Goal: Obtain resource: Download file/media

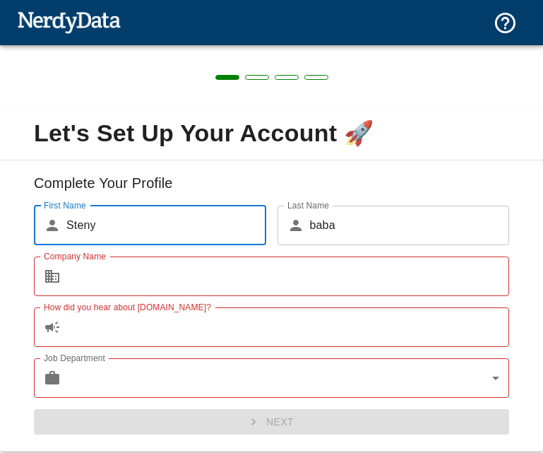
click at [288, 262] on input "Company Name" at bounding box center [287, 276] width 443 height 40
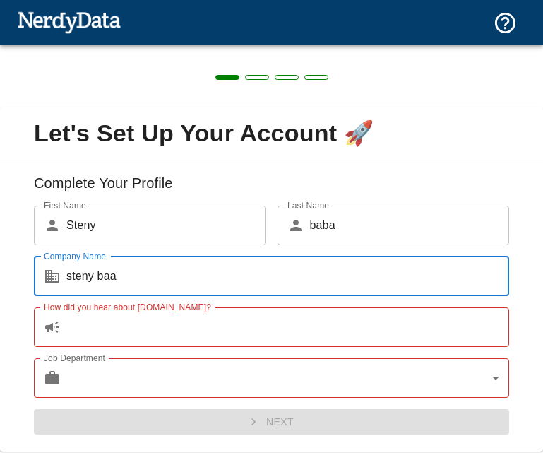
type input "steny baa"
click at [166, 330] on input "How did you hear about NerdyData.com?" at bounding box center [287, 327] width 443 height 40
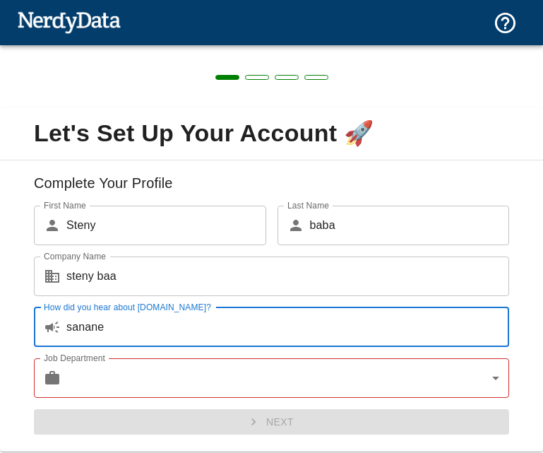
type input "sanane"
click at [176, 49] on body "Technologies Domains Pricing Products Create a Report Create a list of websites…" at bounding box center [271, 24] width 543 height 49
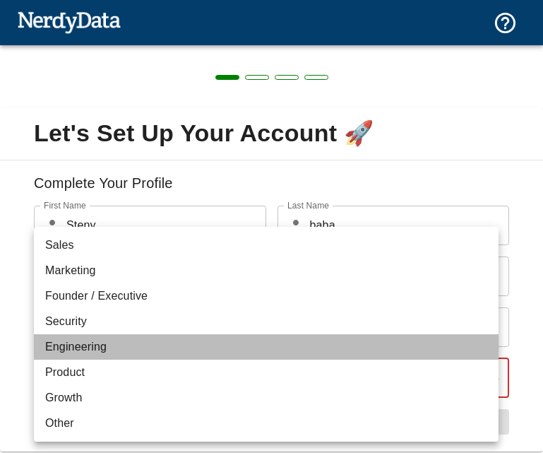
click at [155, 349] on li "Engineering" at bounding box center [266, 346] width 465 height 25
type input "engineering"
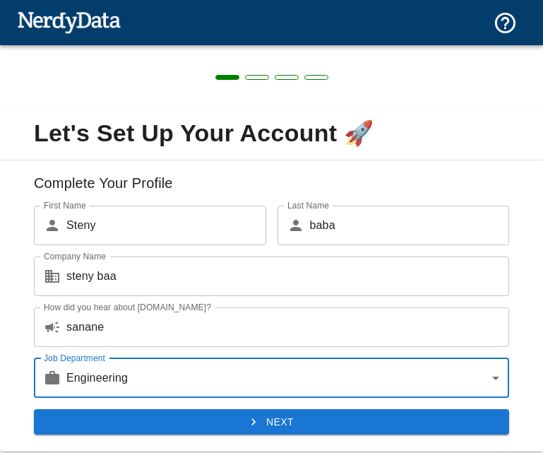
scroll to position [44, 0]
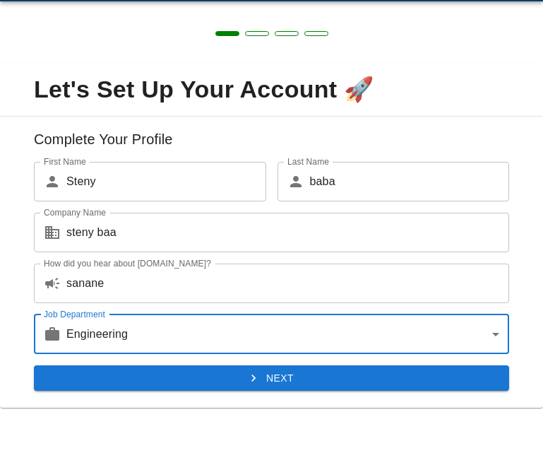
click at [161, 383] on button "Next" at bounding box center [271, 378] width 475 height 26
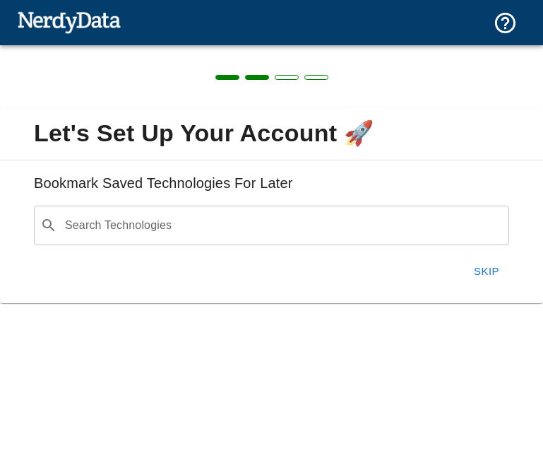
scroll to position [0, 0]
click at [487, 260] on button "Skip" at bounding box center [486, 271] width 45 height 30
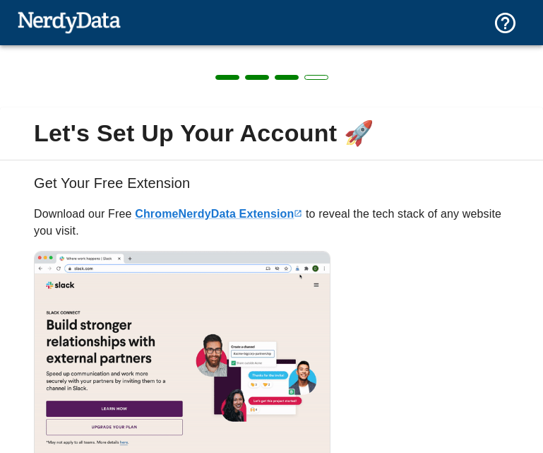
scroll to position [118, 0]
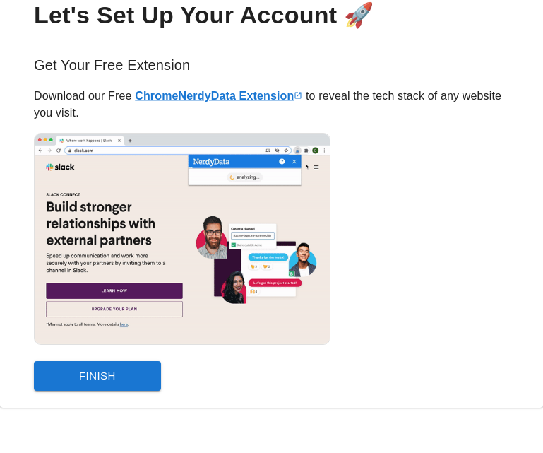
click at [78, 372] on button "Finish" at bounding box center [97, 376] width 127 height 30
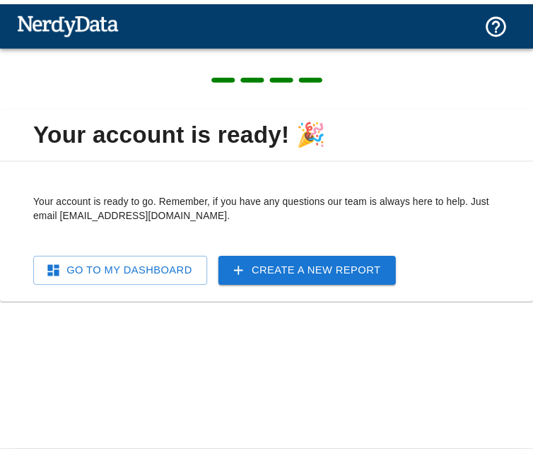
scroll to position [0, 0]
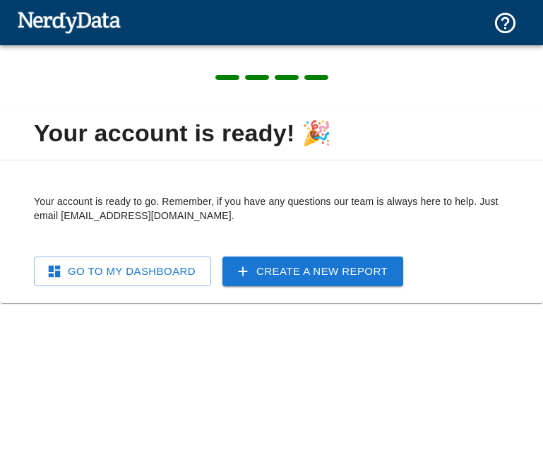
click at [0, 94] on div at bounding box center [271, 76] width 543 height 62
click at [10, 2] on div at bounding box center [271, 22] width 543 height 45
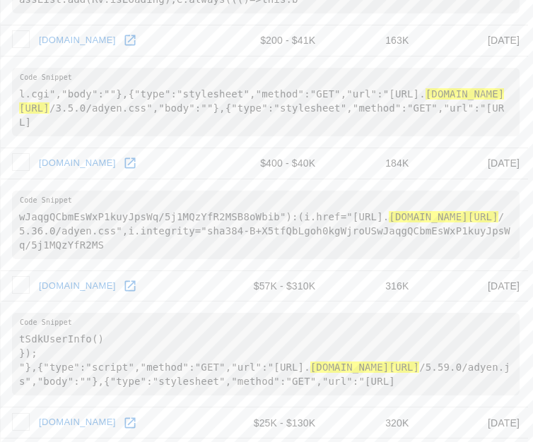
scroll to position [2523, 0]
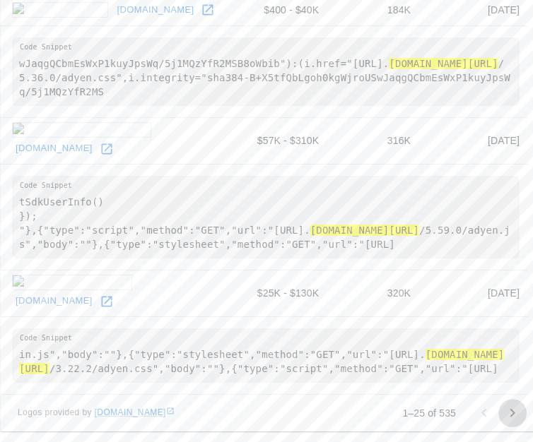
click at [516, 409] on icon "Go to next page" at bounding box center [512, 413] width 17 height 17
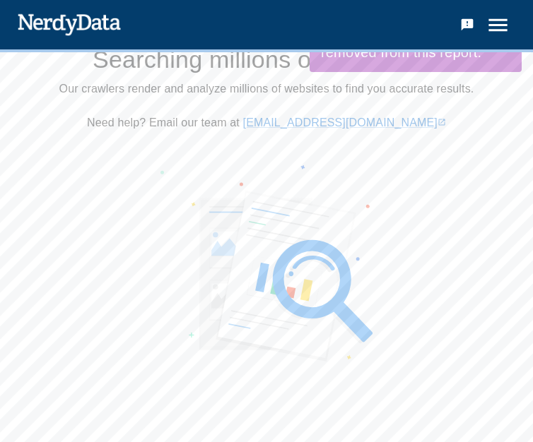
scroll to position [0, 0]
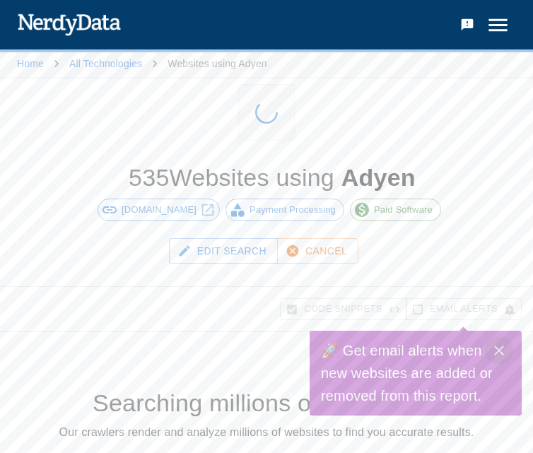
click at [495, 350] on icon "Close" at bounding box center [498, 350] width 17 height 17
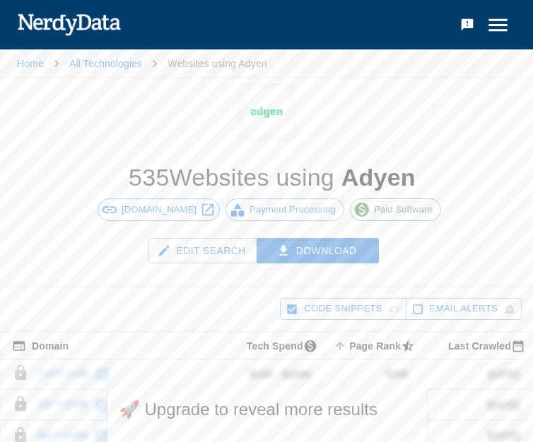
click at [200, 208] on icon at bounding box center [208, 210] width 16 height 16
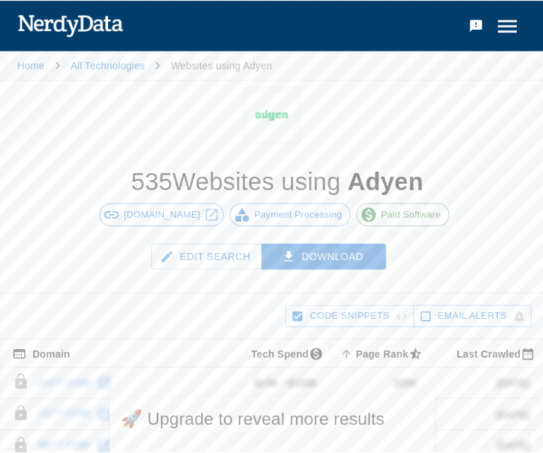
scroll to position [141, 0]
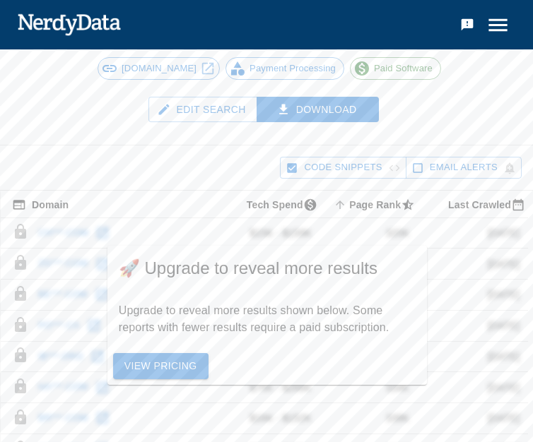
drag, startPoint x: 34, startPoint y: 233, endPoint x: 110, endPoint y: 226, distance: 75.9
click at [110, 226] on td "ch***.com" at bounding box center [110, 233] width 219 height 31
click at [100, 228] on td "ch***.com" at bounding box center [110, 233] width 219 height 31
drag, startPoint x: 82, startPoint y: 244, endPoint x: 73, endPoint y: 247, distance: 8.9
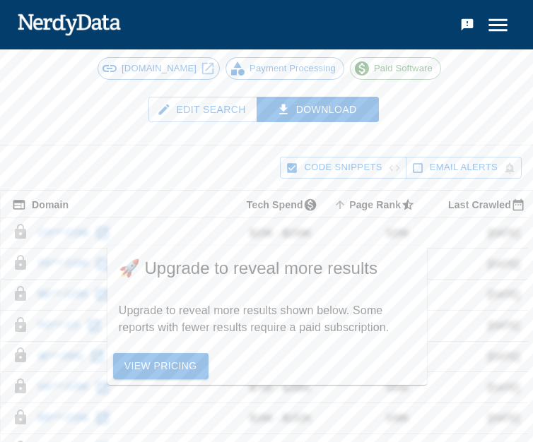
click at [73, 247] on td "ch***.com" at bounding box center [110, 233] width 219 height 31
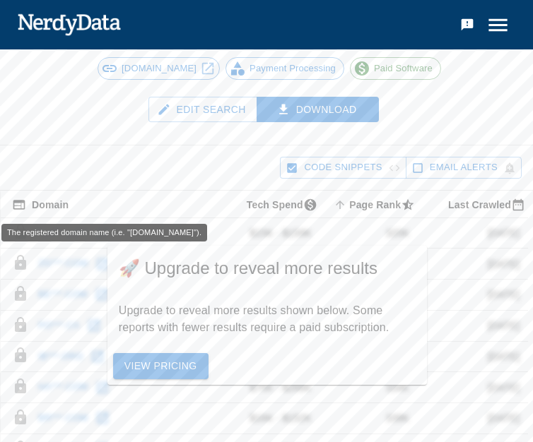
click at [53, 223] on div "The registered domain name (i.e. "nerdydata.com")." at bounding box center [104, 228] width 208 height 29
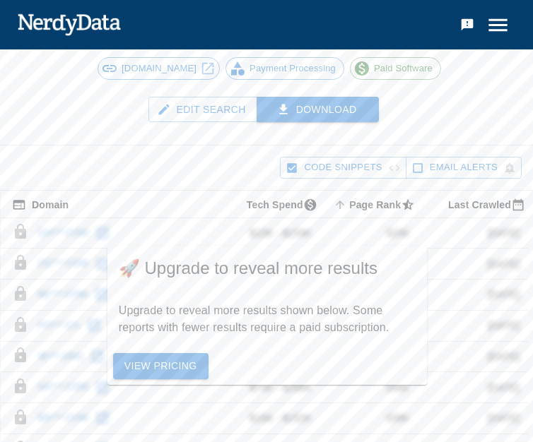
click at [304, 113] on button "Download" at bounding box center [317, 110] width 123 height 26
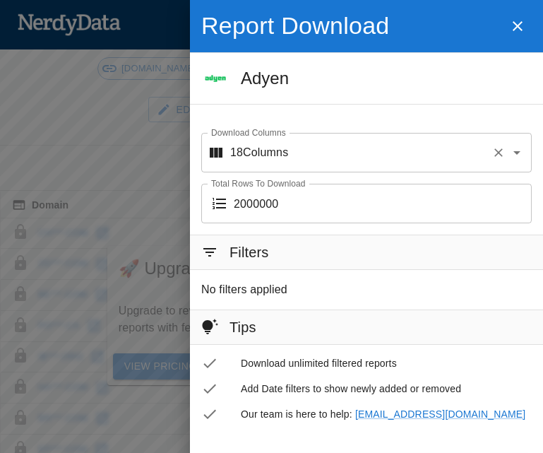
click at [329, 162] on input "Download Columns" at bounding box center [387, 152] width 198 height 27
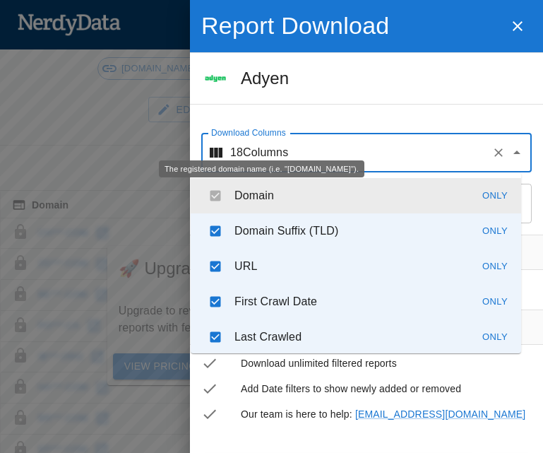
click at [260, 203] on p "Domain" at bounding box center [255, 195] width 40 height 17
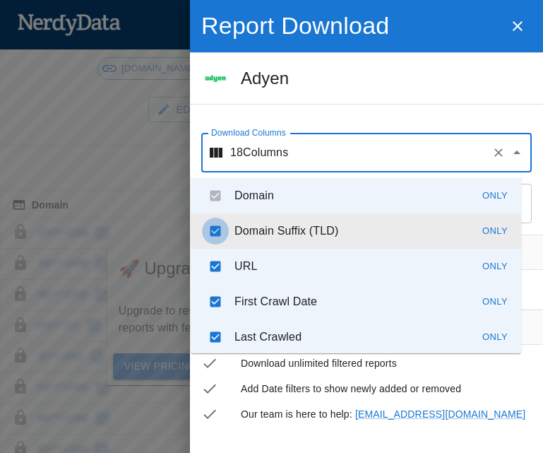
click at [212, 231] on input "checkbox" at bounding box center [215, 231] width 27 height 27
checkbox input "false"
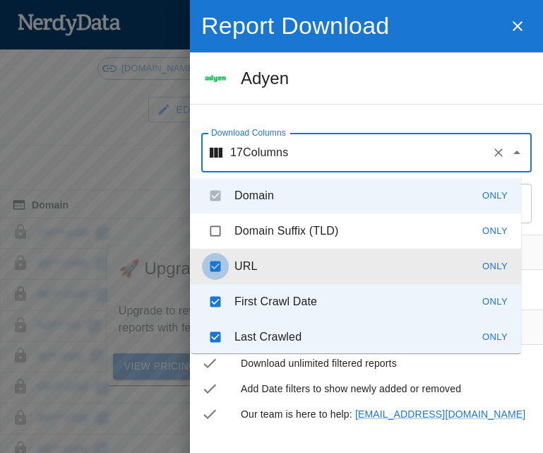
click at [212, 268] on input "checkbox" at bounding box center [215, 266] width 27 height 27
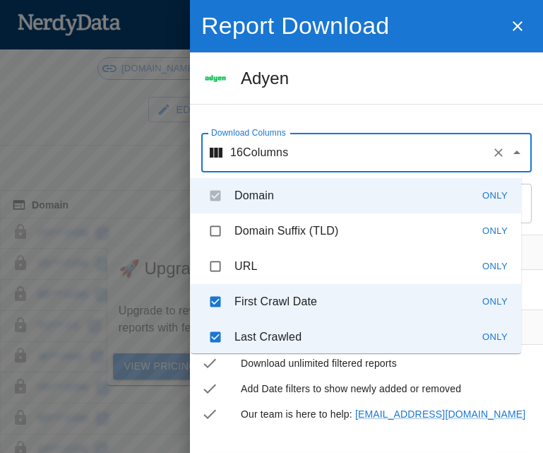
click at [207, 264] on input "checkbox" at bounding box center [215, 266] width 27 height 27
checkbox input "true"
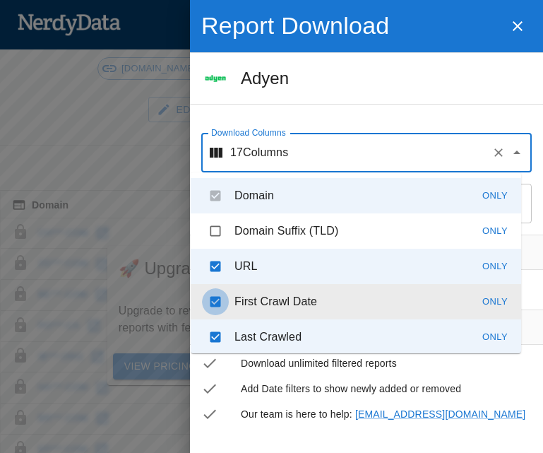
click at [210, 292] on input "checkbox" at bounding box center [215, 301] width 27 height 27
checkbox input "false"
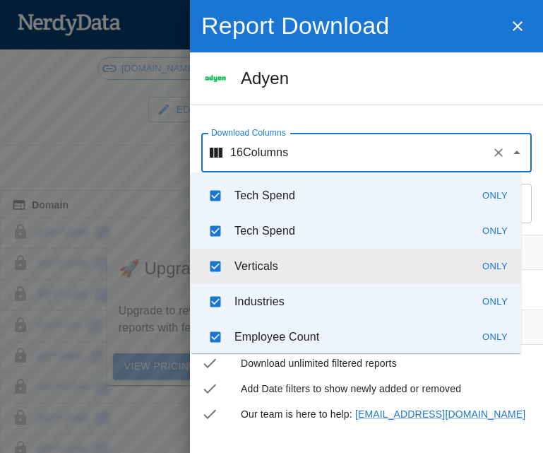
scroll to position [466, 0]
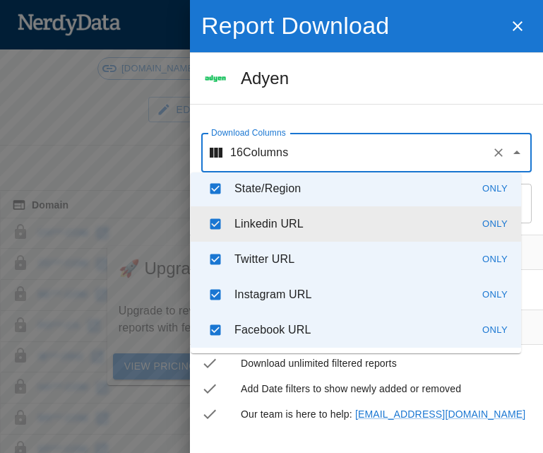
click at [216, 222] on input "checkbox" at bounding box center [215, 224] width 27 height 27
checkbox input "false"
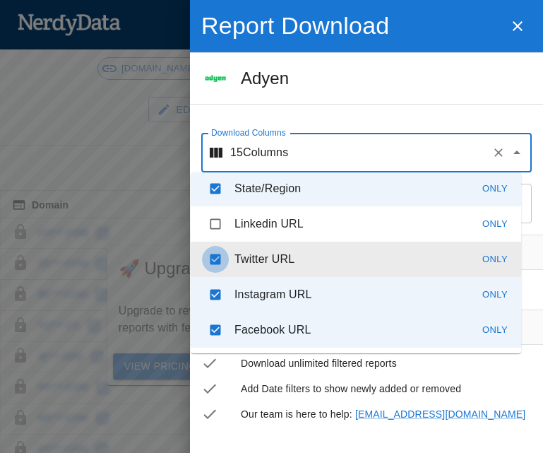
click at [213, 272] on input "checkbox" at bounding box center [215, 259] width 27 height 27
checkbox input "false"
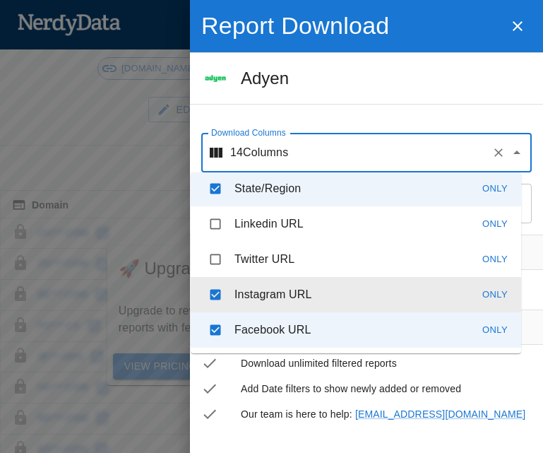
click at [211, 297] on input "checkbox" at bounding box center [215, 294] width 27 height 27
checkbox input "false"
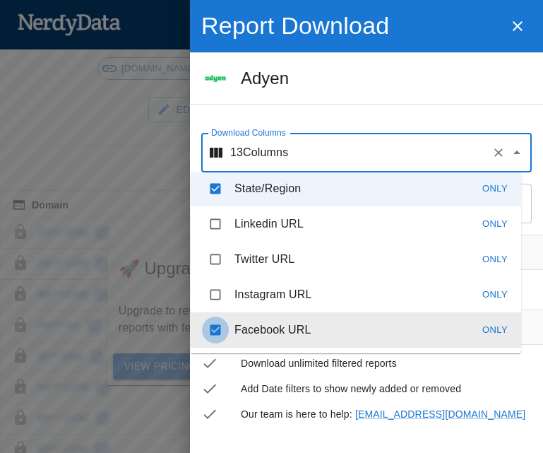
click at [213, 320] on input "checkbox" at bounding box center [215, 329] width 27 height 27
checkbox input "false"
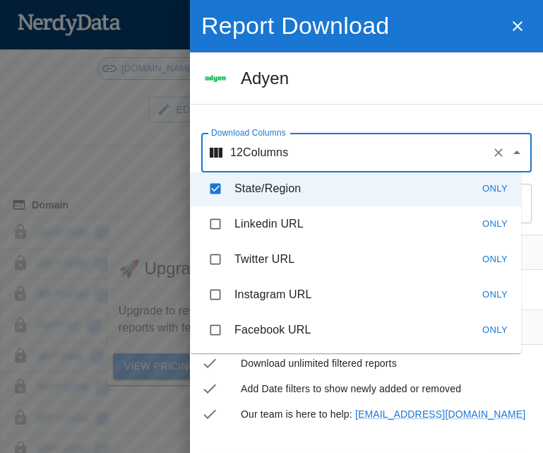
scroll to position [325, 0]
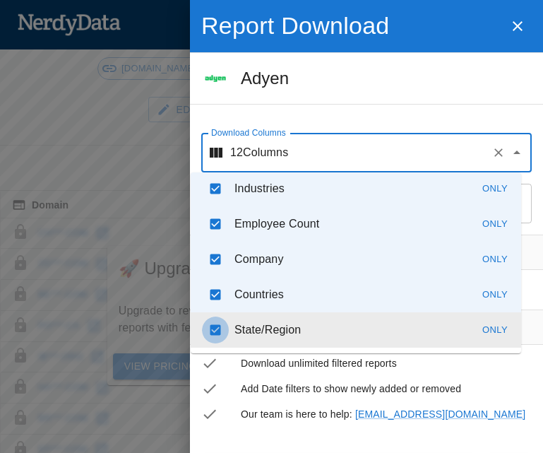
click at [218, 333] on input "checkbox" at bounding box center [215, 329] width 27 height 27
checkbox input "false"
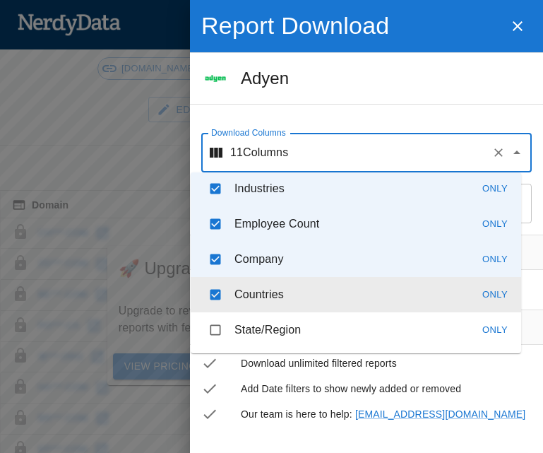
click at [210, 280] on li "Countries Only" at bounding box center [356, 294] width 331 height 35
checkbox input "false"
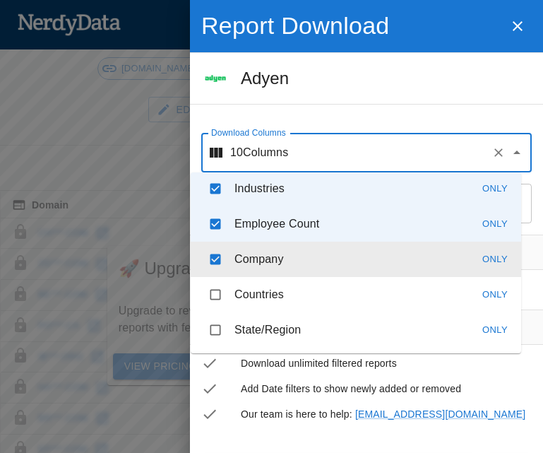
click at [212, 255] on input "checkbox" at bounding box center [215, 259] width 27 height 27
checkbox input "false"
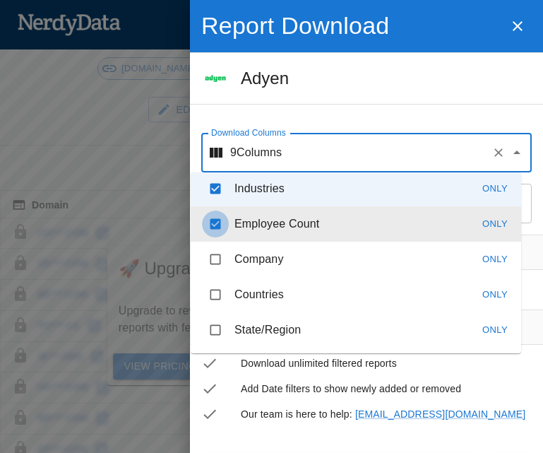
click at [212, 220] on input "checkbox" at bounding box center [215, 224] width 27 height 27
checkbox input "false"
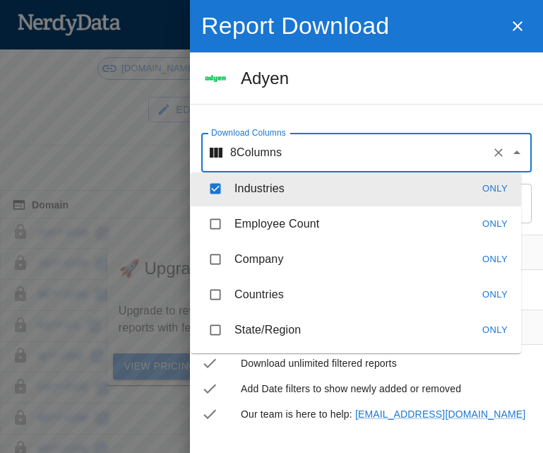
click at [212, 187] on input "checkbox" at bounding box center [215, 188] width 27 height 27
checkbox input "false"
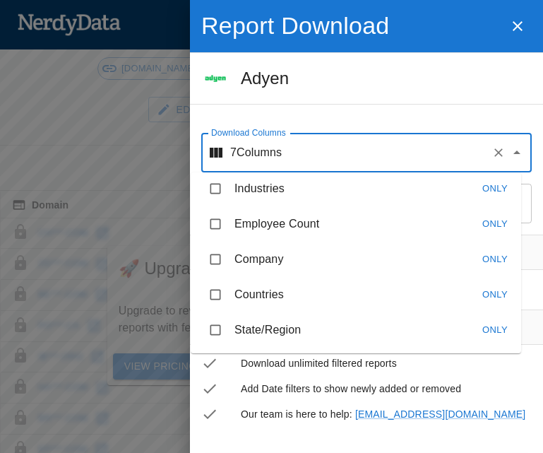
scroll to position [184, 0]
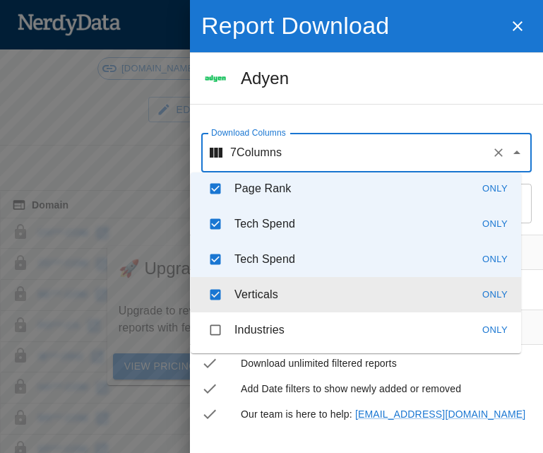
drag, startPoint x: 212, startPoint y: 309, endPoint x: 218, endPoint y: 270, distance: 39.4
click at [212, 309] on li "Verticals Only" at bounding box center [356, 294] width 331 height 35
checkbox input "false"
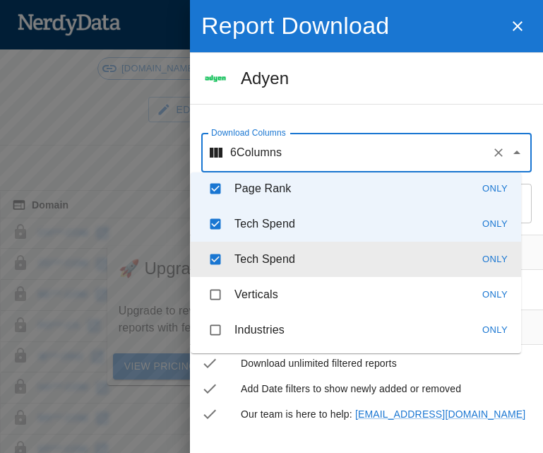
click at [219, 243] on li "Tech Spend Only" at bounding box center [356, 259] width 331 height 35
checkbox input "false"
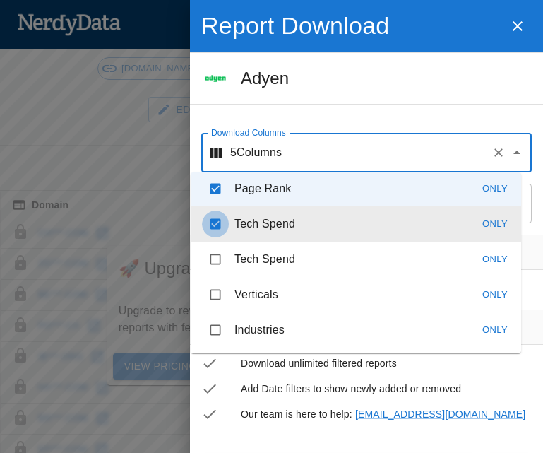
click at [218, 227] on input "checkbox" at bounding box center [215, 224] width 27 height 27
checkbox input "false"
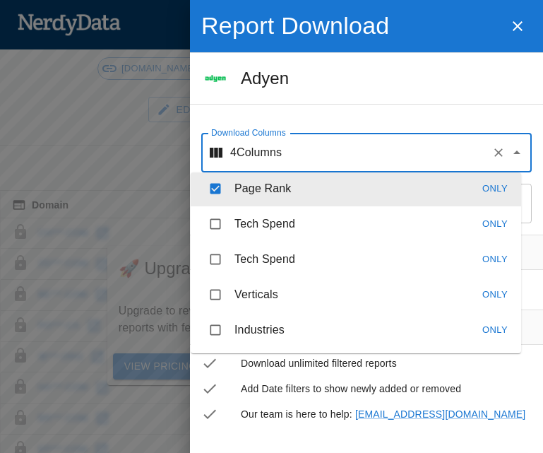
click at [218, 197] on input "checkbox" at bounding box center [215, 188] width 27 height 27
checkbox input "false"
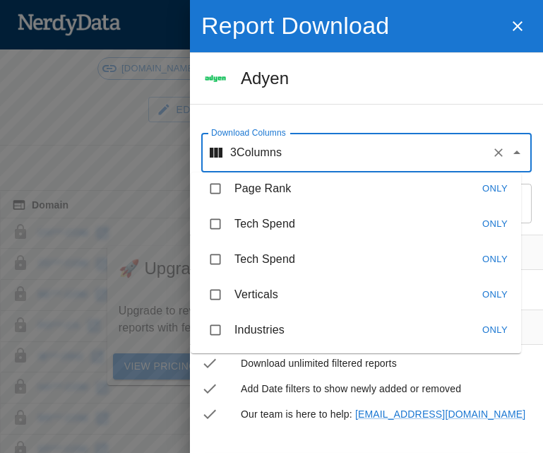
scroll to position [0, 0]
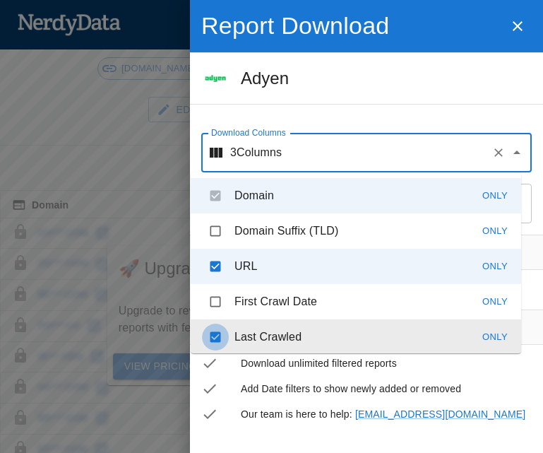
click at [216, 329] on input "checkbox" at bounding box center [215, 337] width 27 height 27
checkbox input "false"
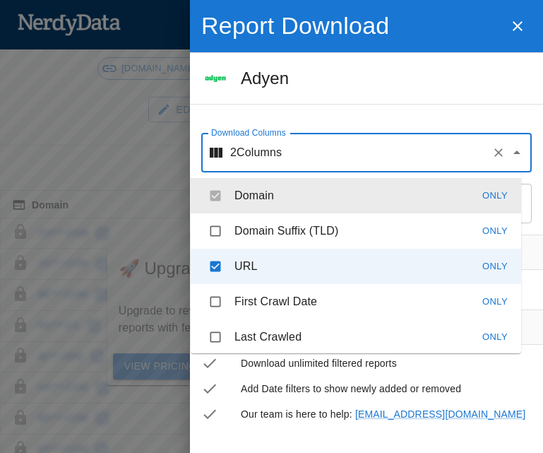
click at [213, 199] on li "Domain Only" at bounding box center [356, 195] width 331 height 35
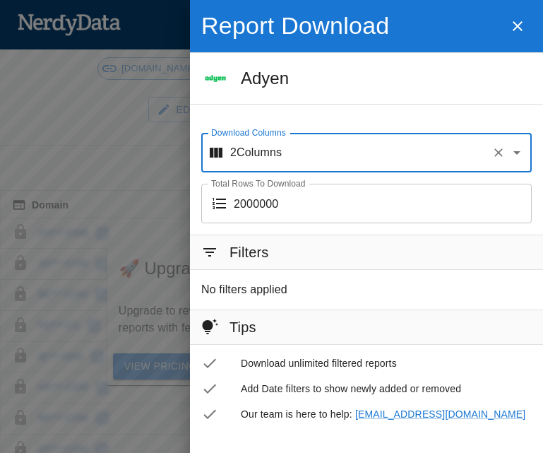
click at [446, 151] on input "Download Columns" at bounding box center [384, 152] width 204 height 27
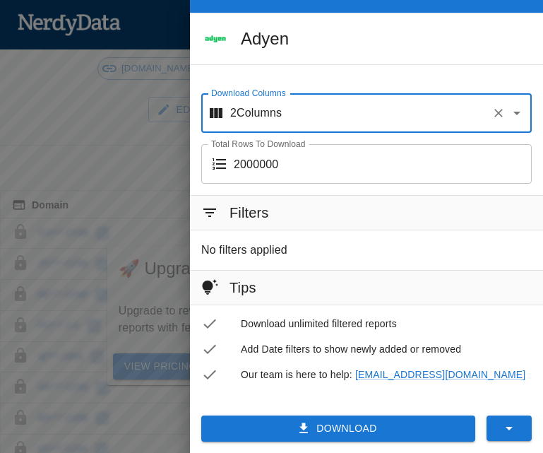
click at [365, 423] on button "Download" at bounding box center [338, 428] width 274 height 26
